Goal: Find specific page/section: Find specific page/section

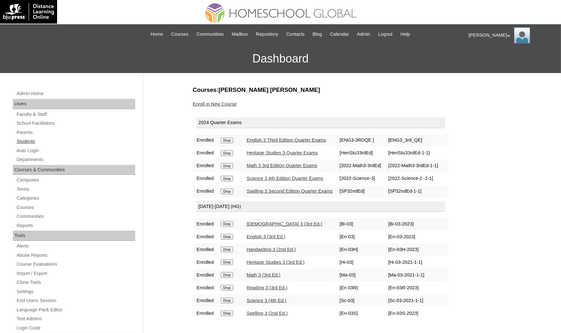
click at [49, 138] on link "Students" at bounding box center [75, 141] width 119 height 8
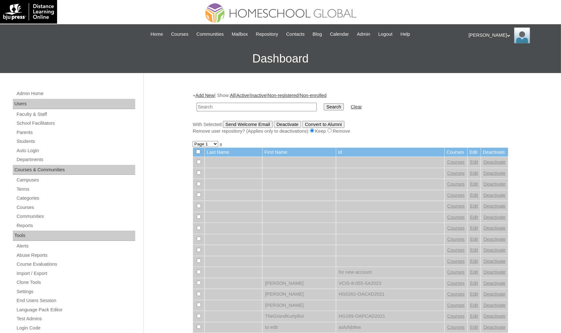
click at [209, 104] on input "text" at bounding box center [257, 107] width 120 height 9
type input "lucas clark"
click at [324, 103] on input "Search" at bounding box center [334, 106] width 20 height 7
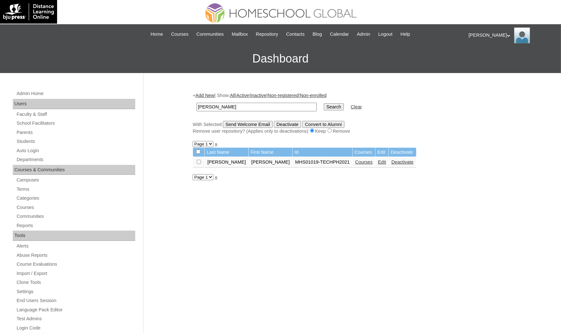
click at [355, 161] on link "Courses" at bounding box center [364, 162] width 18 height 5
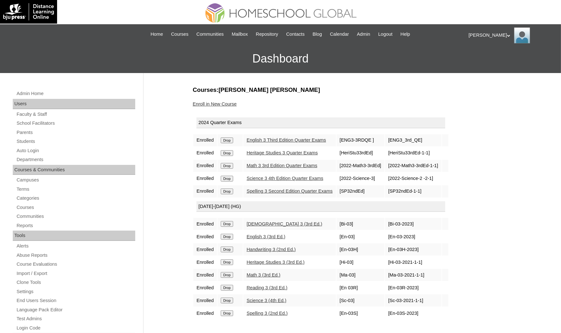
click at [260, 153] on link "Heritage Studies 3 Quarter Exams" at bounding box center [282, 152] width 71 height 5
